Goal: Book appointment/travel/reservation

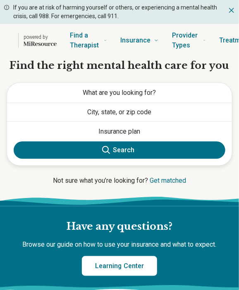
click at [154, 90] on span "What are you looking for?" at bounding box center [119, 93] width 73 height 8
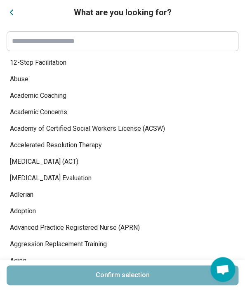
click at [126, 42] on input at bounding box center [122, 41] width 221 height 10
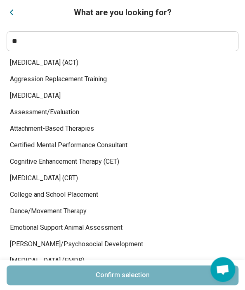
type input "***"
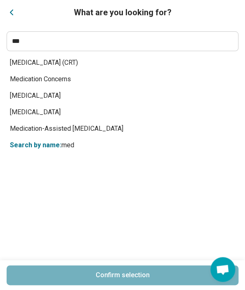
click at [67, 95] on div "Cognitive Remediation Therapy (CRT) Medication Concerns Medication Management M…" at bounding box center [123, 158] width 232 height 206
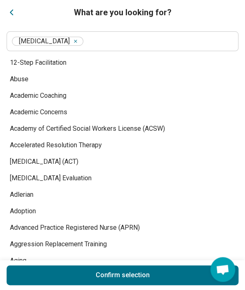
click at [129, 274] on button "Confirm selection" at bounding box center [123, 275] width 232 height 20
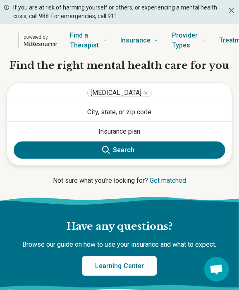
click at [144, 115] on button "City, state, or zip code" at bounding box center [119, 112] width 225 height 18
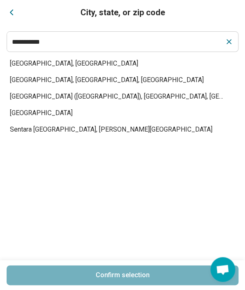
click at [35, 64] on span "Norfolk, VA" at bounding box center [118, 64] width 216 height 10
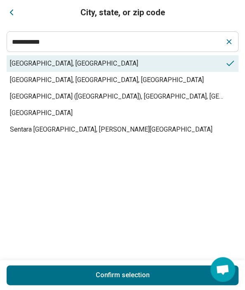
click at [123, 269] on button "Confirm selection" at bounding box center [123, 275] width 232 height 20
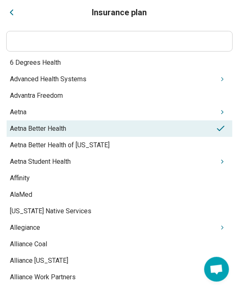
click at [156, 44] on nav "Find a Therapist Mental Health Conditions ADHD Anxiety Anorexia Autism Bipolar …" at bounding box center [166, 40] width 192 height 33
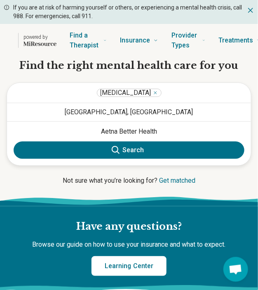
click at [137, 108] on button "Norfolk, VA" at bounding box center [129, 112] width 244 height 18
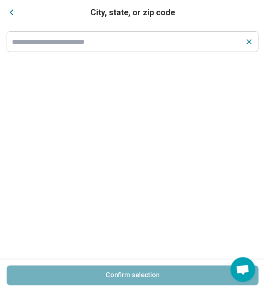
click at [9, 13] on icon "Close" at bounding box center [12, 12] width 10 height 10
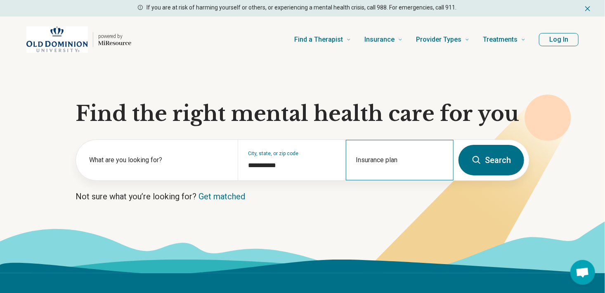
click at [258, 159] on div "Insurance plan" at bounding box center [400, 160] width 108 height 40
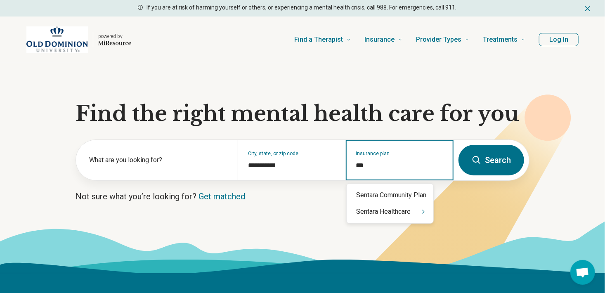
type input "****"
click at [258, 211] on icon "Suggestions" at bounding box center [424, 211] width 2 height 3
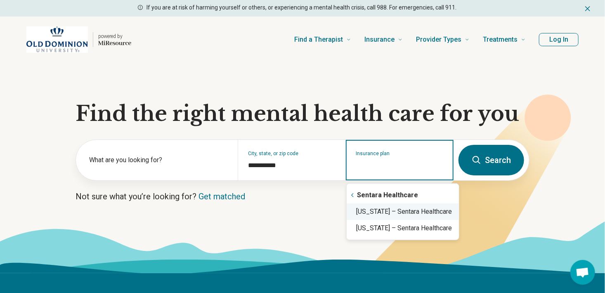
click at [258, 211] on div "Virginia – Sentara Healthcare" at bounding box center [403, 212] width 112 height 17
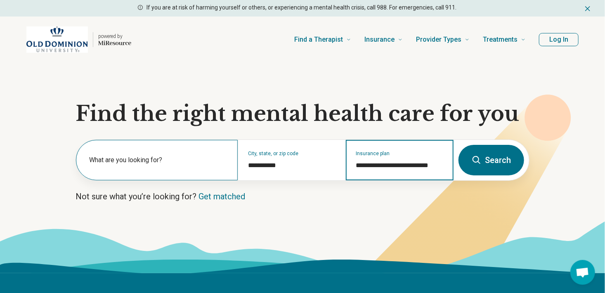
type input "**********"
click at [186, 161] on label "What are you looking for?" at bounding box center [158, 160] width 139 height 10
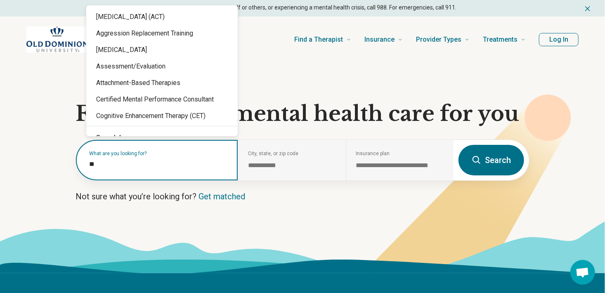
type input "***"
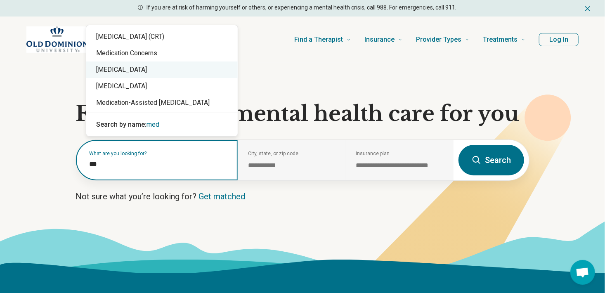
click at [194, 76] on div "[MEDICAL_DATA]" at bounding box center [162, 70] width 152 height 17
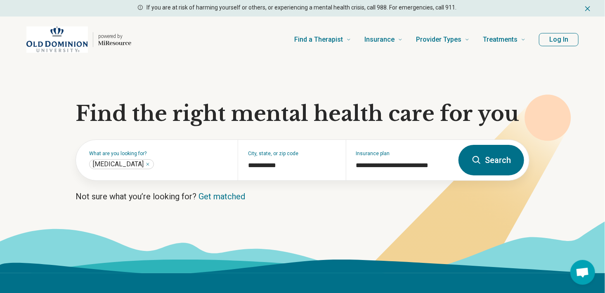
click at [258, 161] on icon at bounding box center [477, 160] width 10 height 10
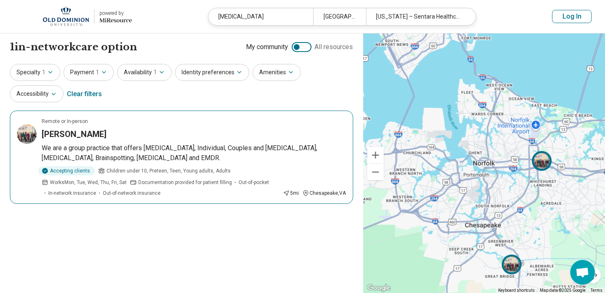
click at [163, 159] on p "We are a group practice that offers [MEDICAL_DATA], Individual, Couples and [ME…" at bounding box center [194, 153] width 305 height 20
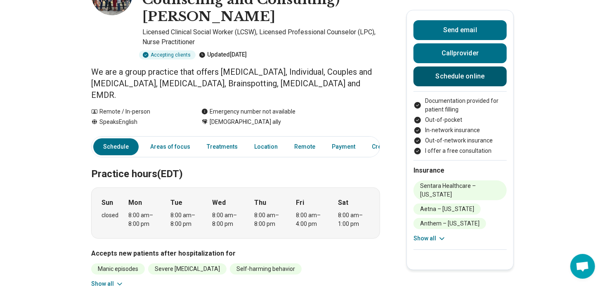
scroll to position [72, 6]
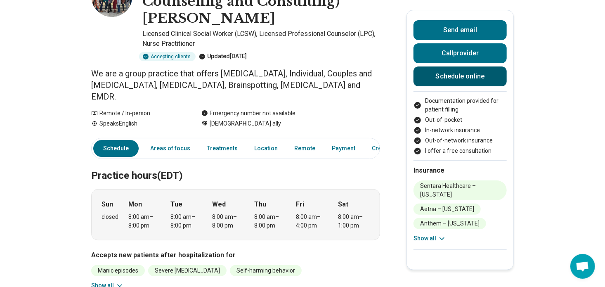
click at [442, 77] on link "Schedule online" at bounding box center [460, 76] width 93 height 20
